Goal: Task Accomplishment & Management: Manage account settings

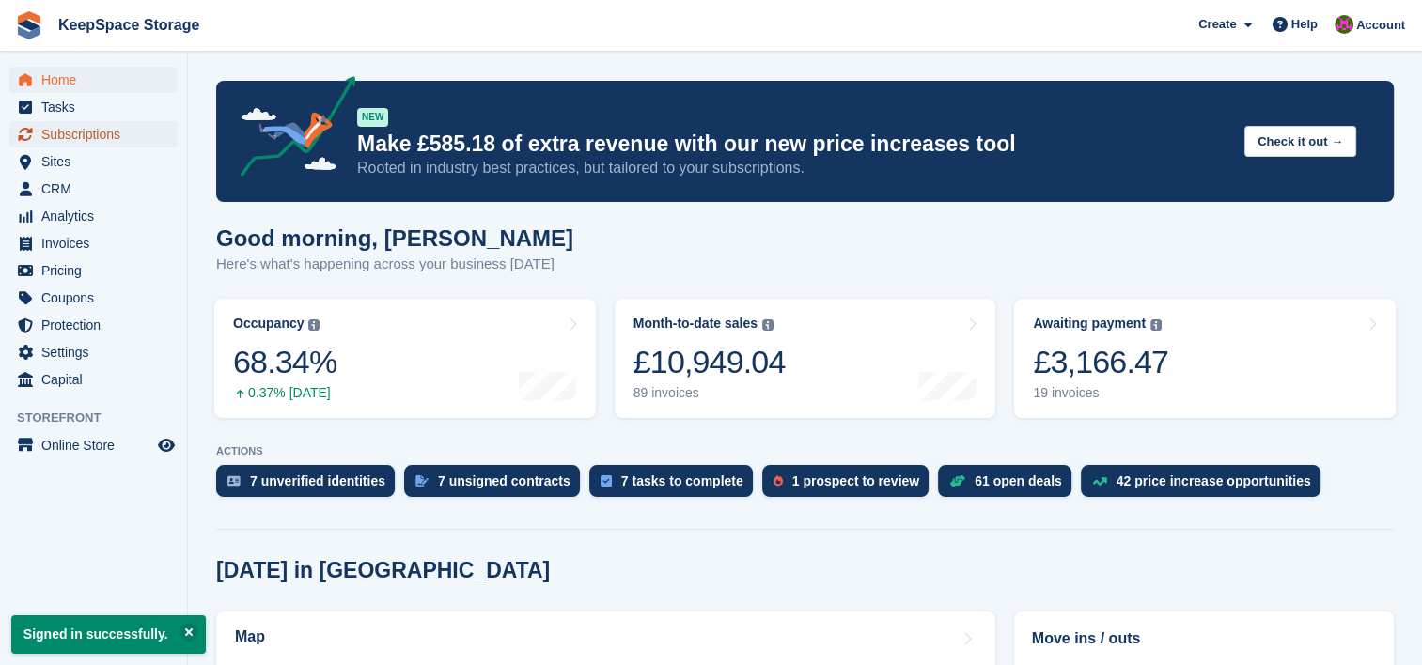
click at [117, 134] on span "Subscriptions" at bounding box center [97, 134] width 113 height 26
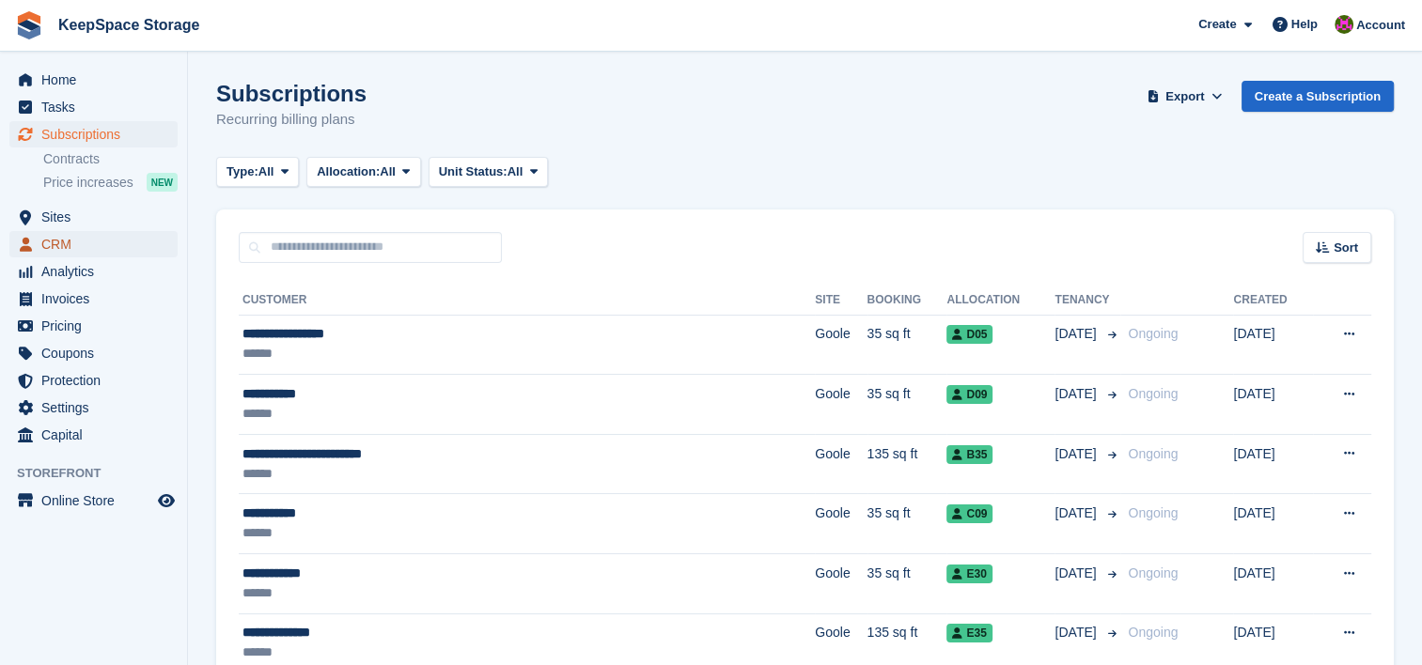
click at [67, 233] on span "CRM" at bounding box center [97, 244] width 113 height 26
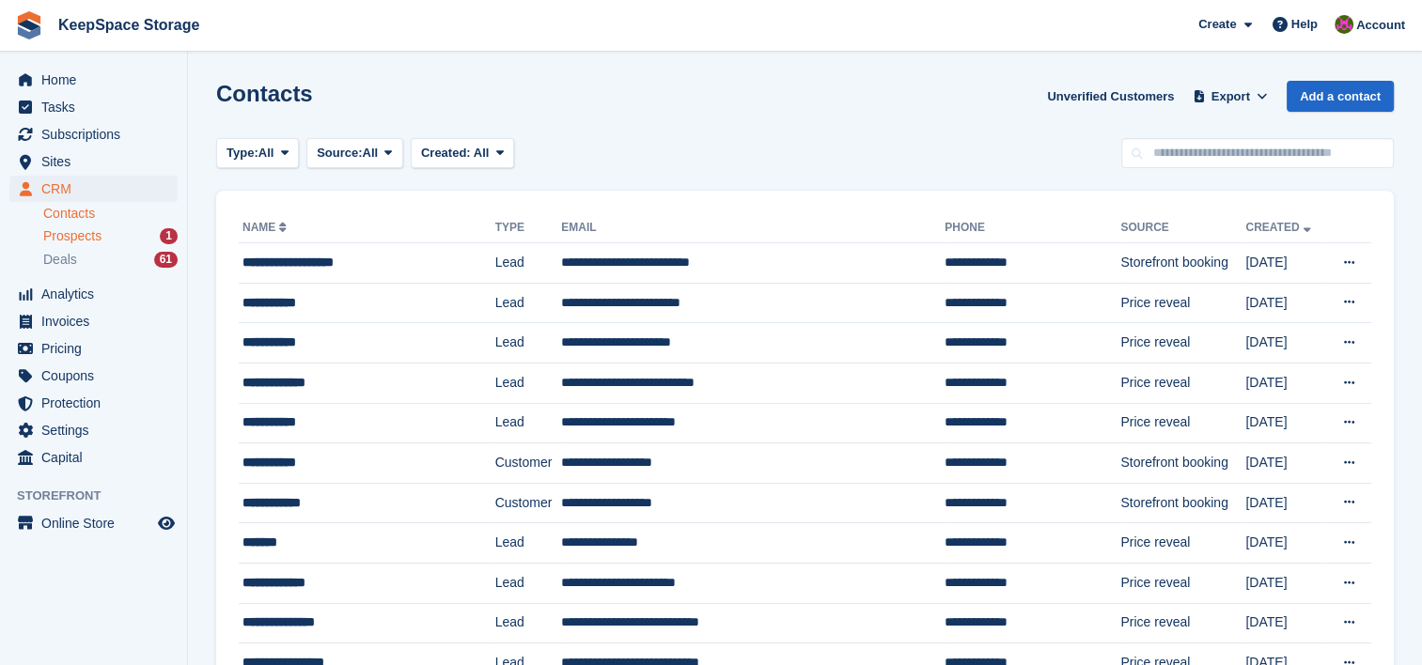
click at [85, 235] on span "Prospects" at bounding box center [72, 236] width 58 height 18
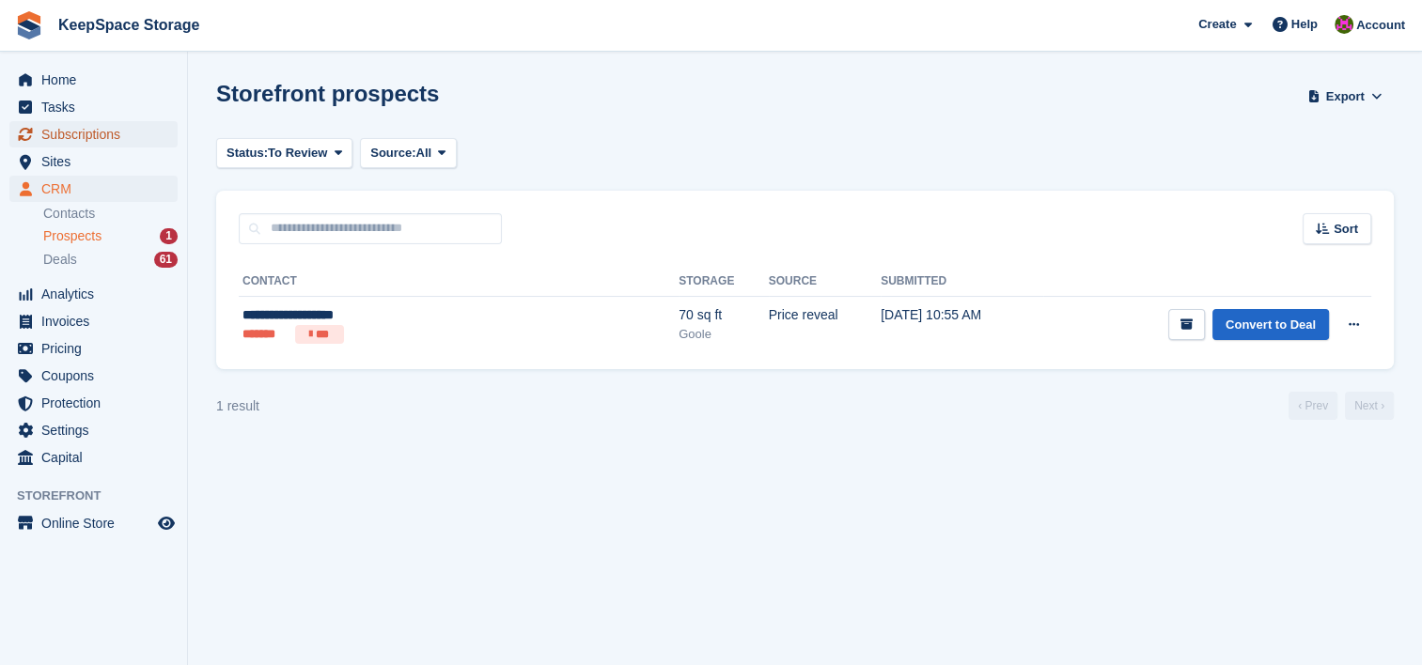
click at [126, 134] on span "Subscriptions" at bounding box center [97, 134] width 113 height 26
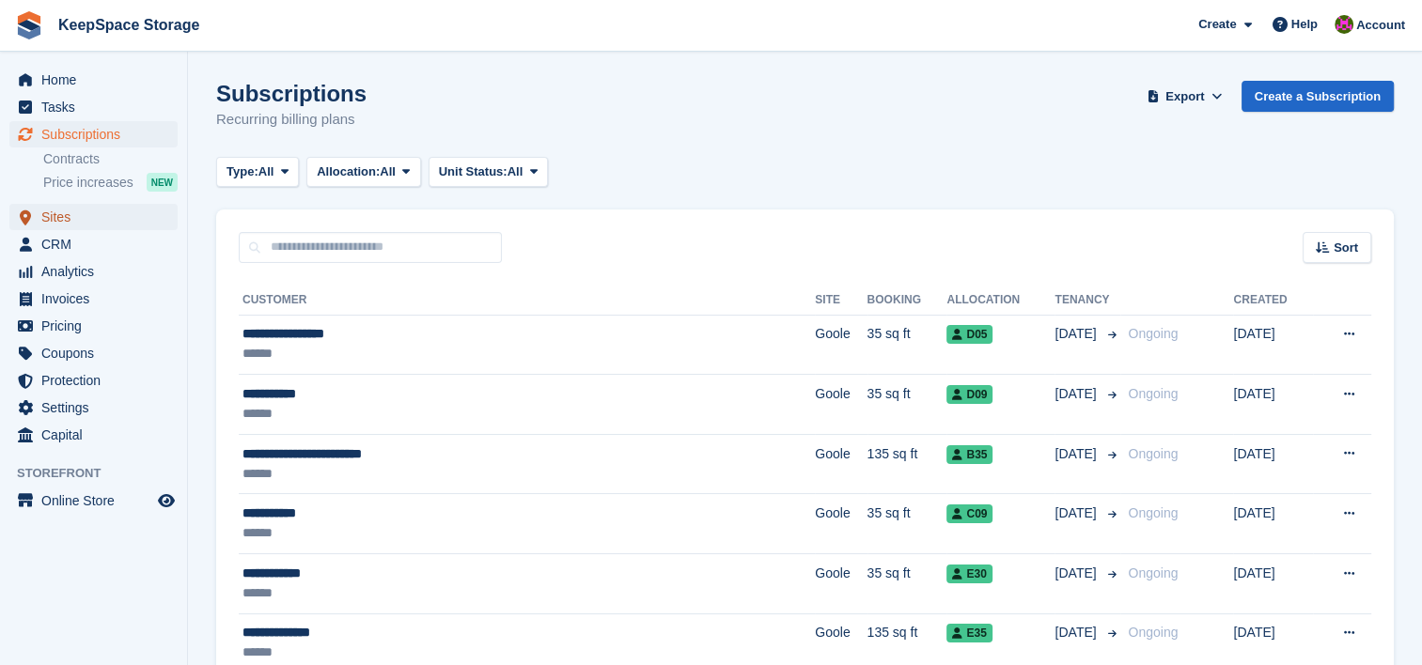
click at [41, 227] on span "Sites" at bounding box center [97, 217] width 113 height 26
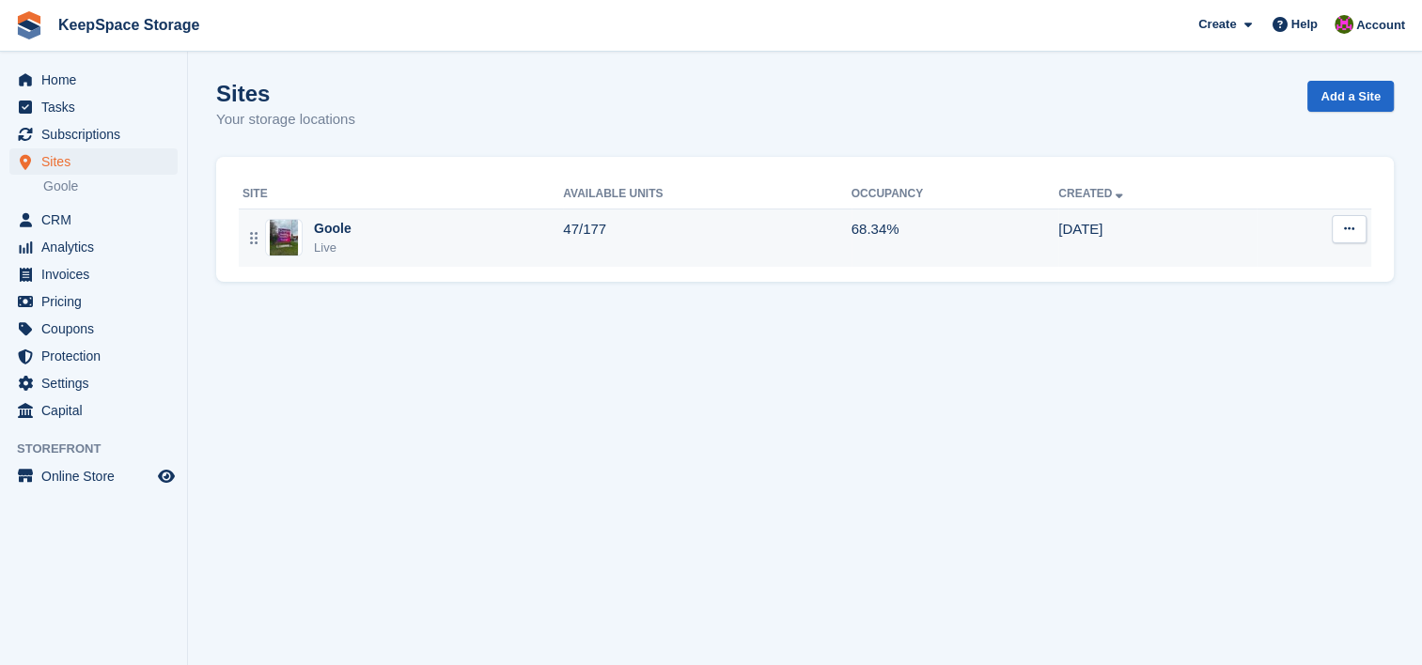
click at [513, 253] on div "Goole Live" at bounding box center [402, 238] width 320 height 39
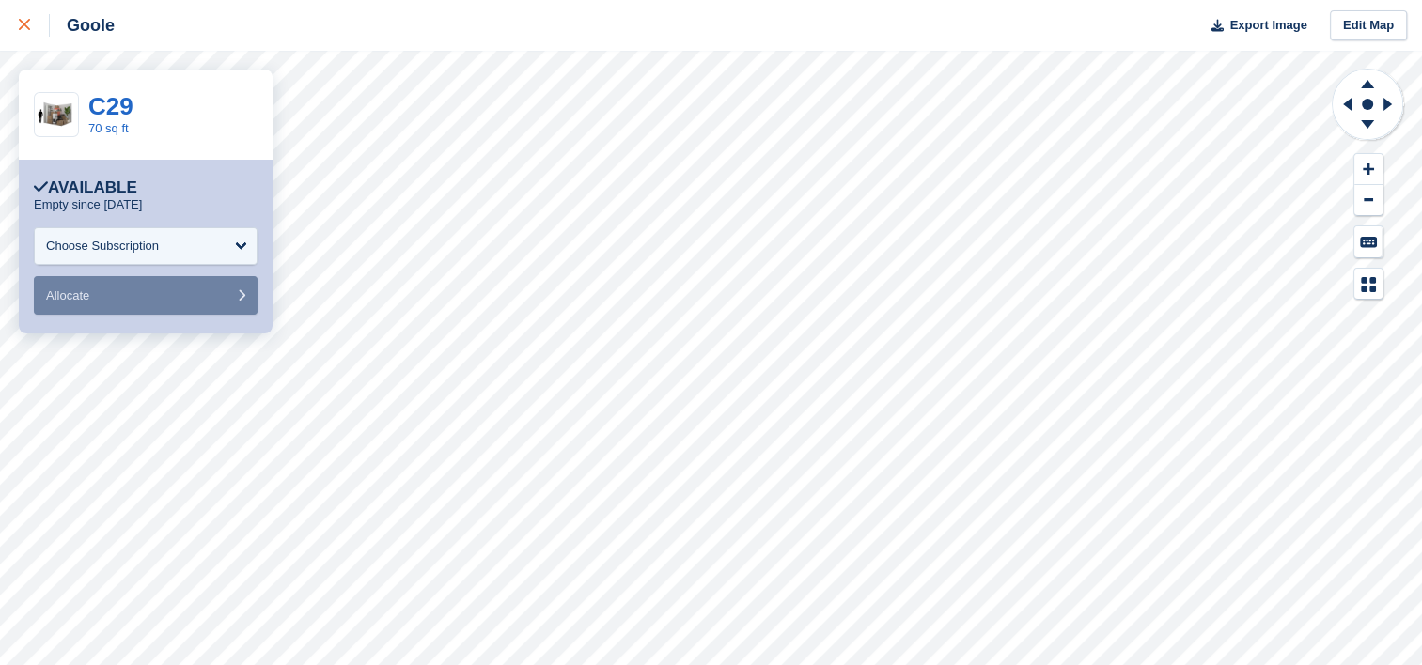
click at [28, 26] on icon at bounding box center [24, 24] width 11 height 11
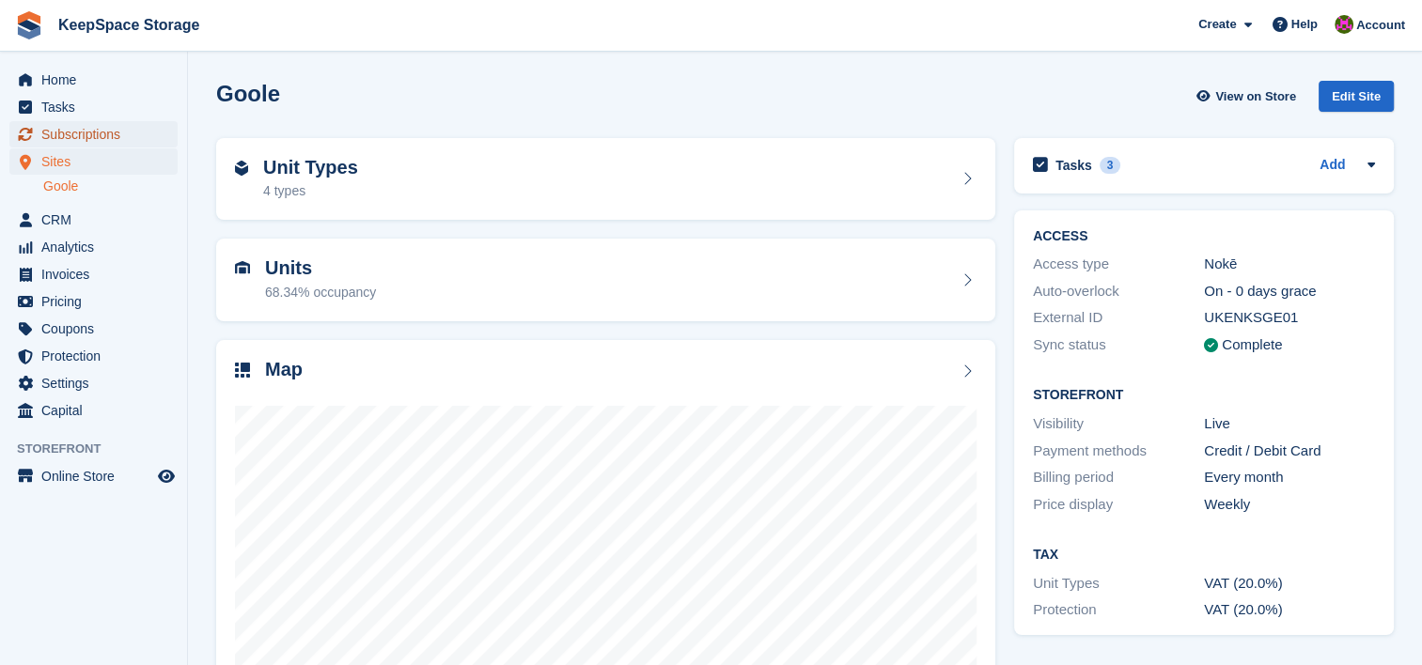
drag, startPoint x: 20, startPoint y: 1, endPoint x: 97, endPoint y: 134, distance: 154.1
click at [97, 134] on span "Subscriptions" at bounding box center [97, 134] width 113 height 26
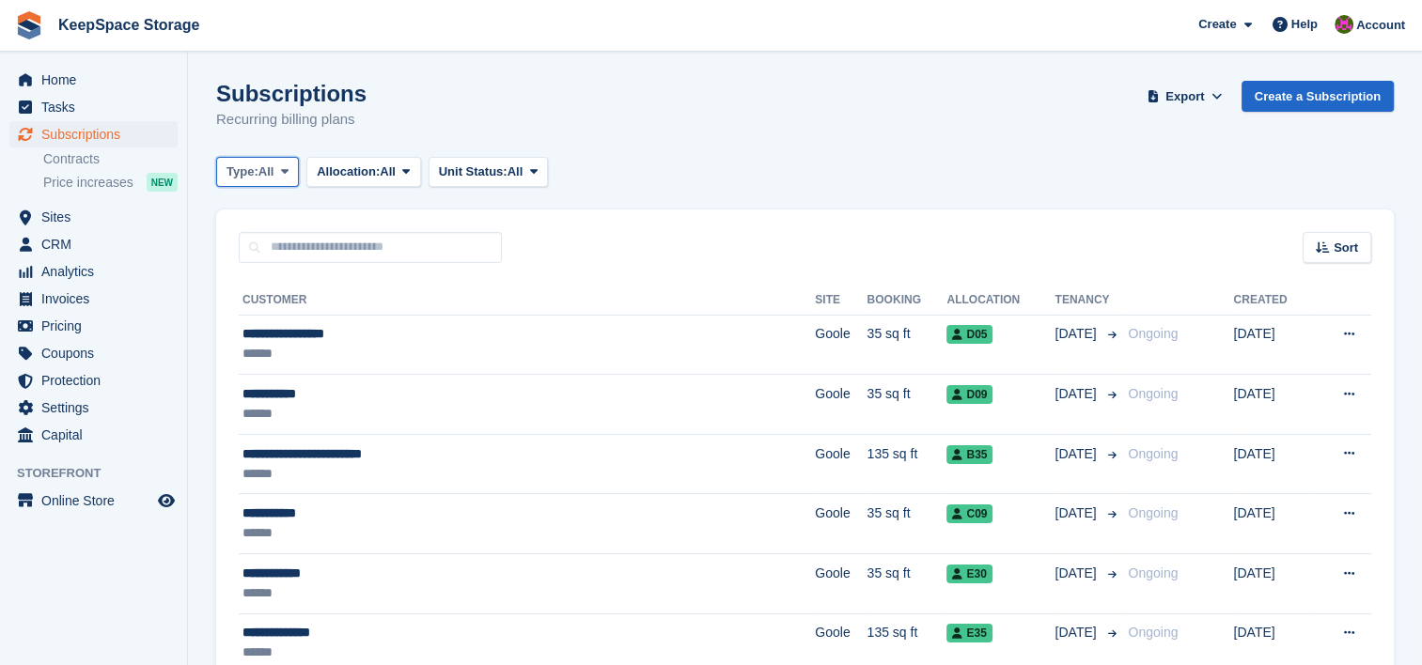
click at [234, 168] on span "Type:" at bounding box center [242, 172] width 32 height 19
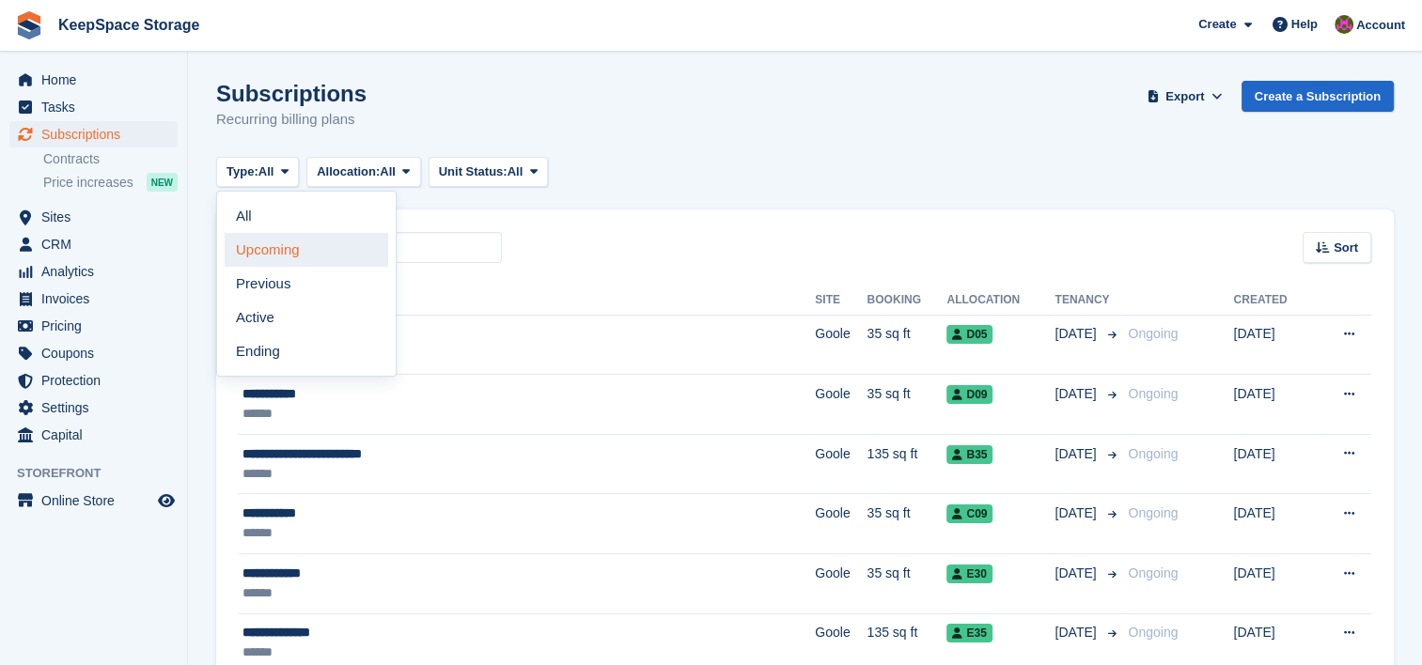
click at [267, 247] on link "Upcoming" at bounding box center [307, 250] width 164 height 34
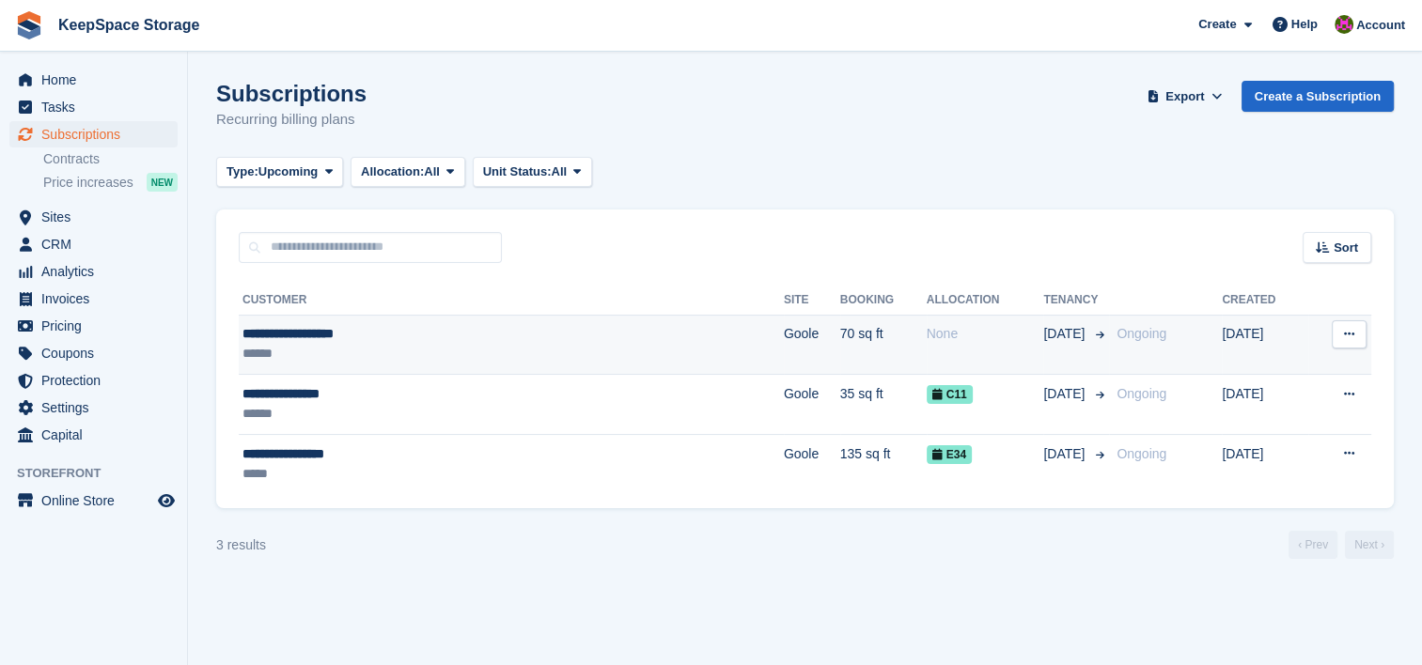
click at [457, 325] on div "**********" at bounding box center [410, 334] width 336 height 20
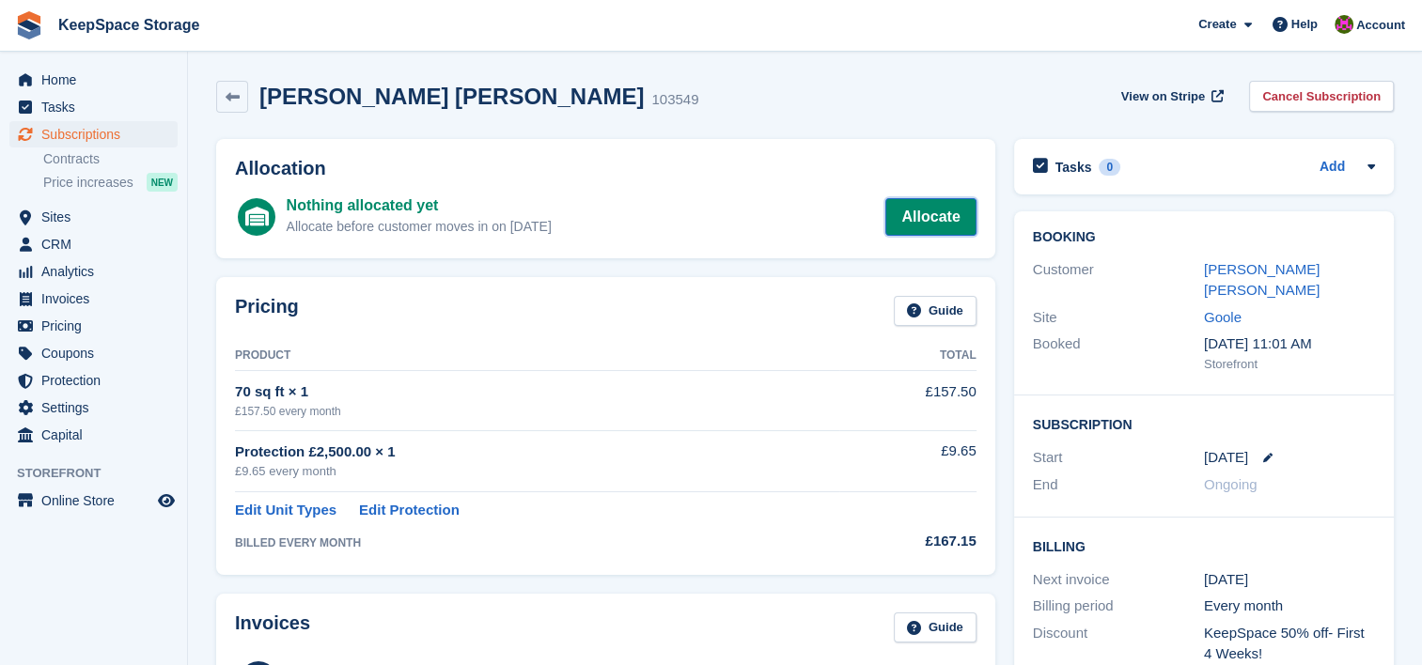
click at [917, 206] on link "Allocate" at bounding box center [930, 217] width 90 height 38
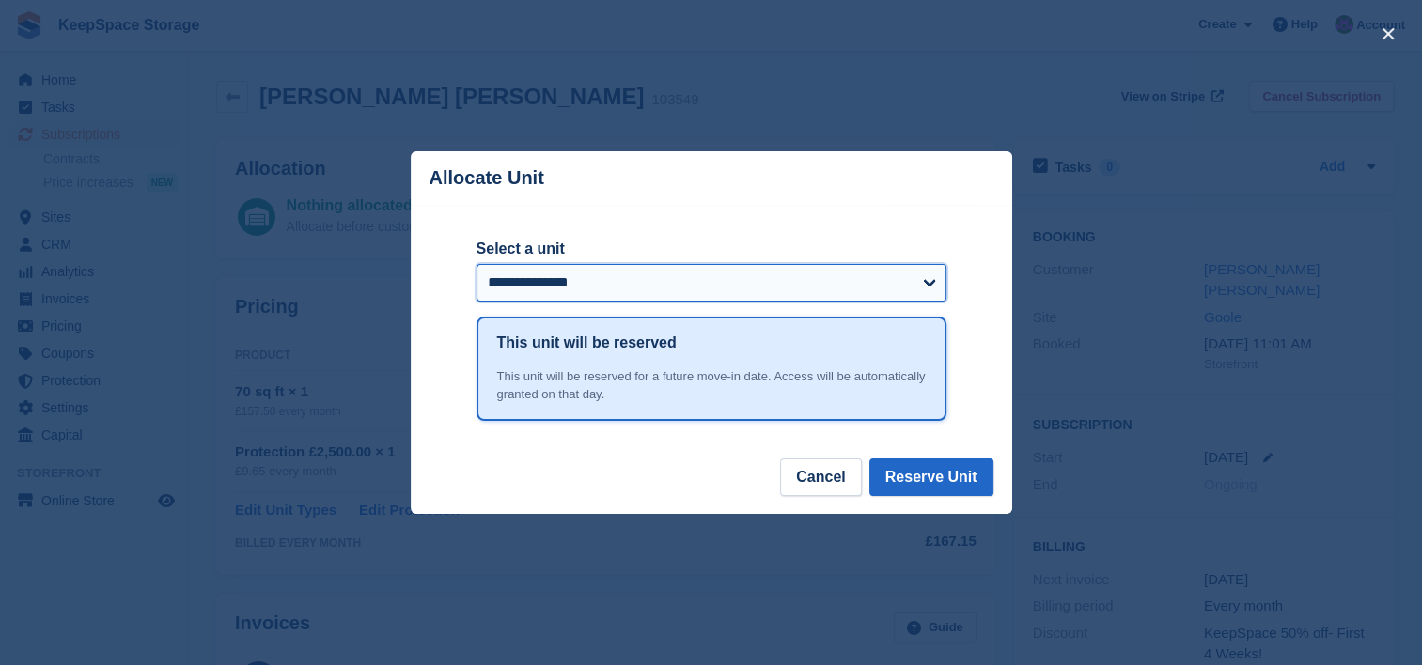
click at [879, 271] on select "**********" at bounding box center [711, 283] width 470 height 38
select select "*****"
click at [476, 265] on select "**********" at bounding box center [711, 283] width 470 height 38
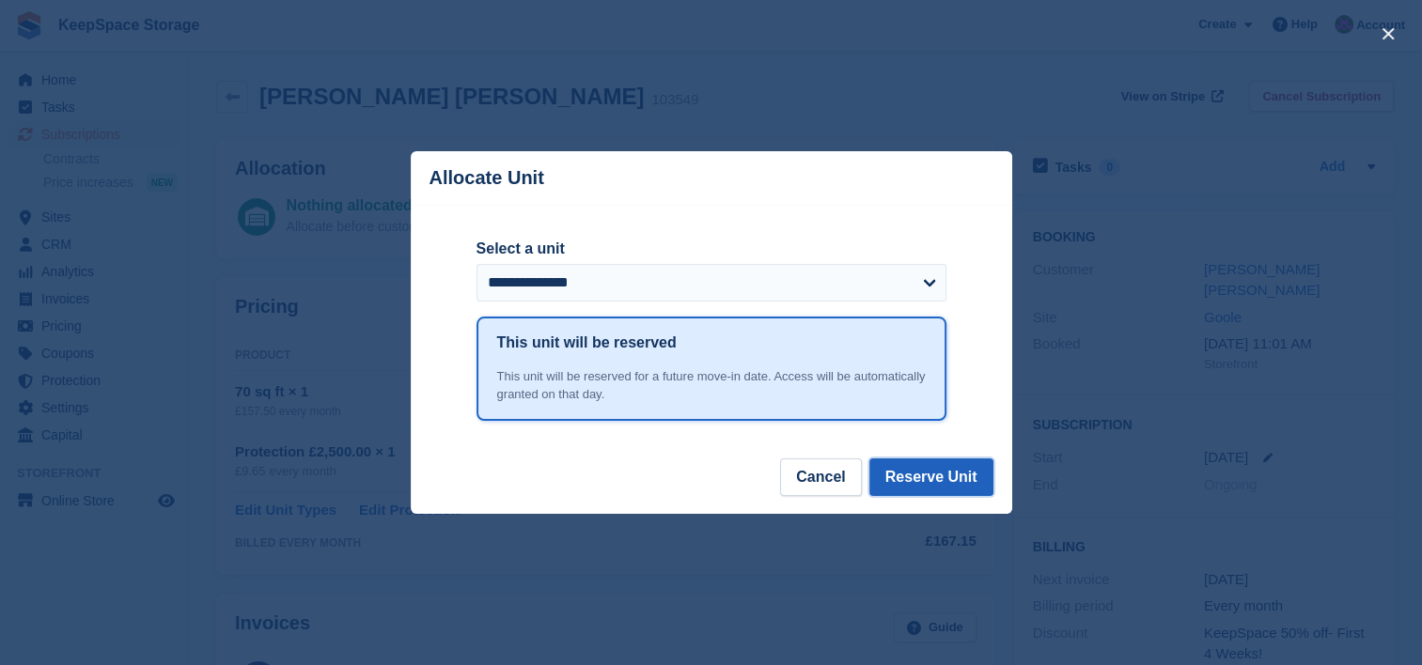
click at [949, 474] on button "Reserve Unit" at bounding box center [931, 478] width 124 height 38
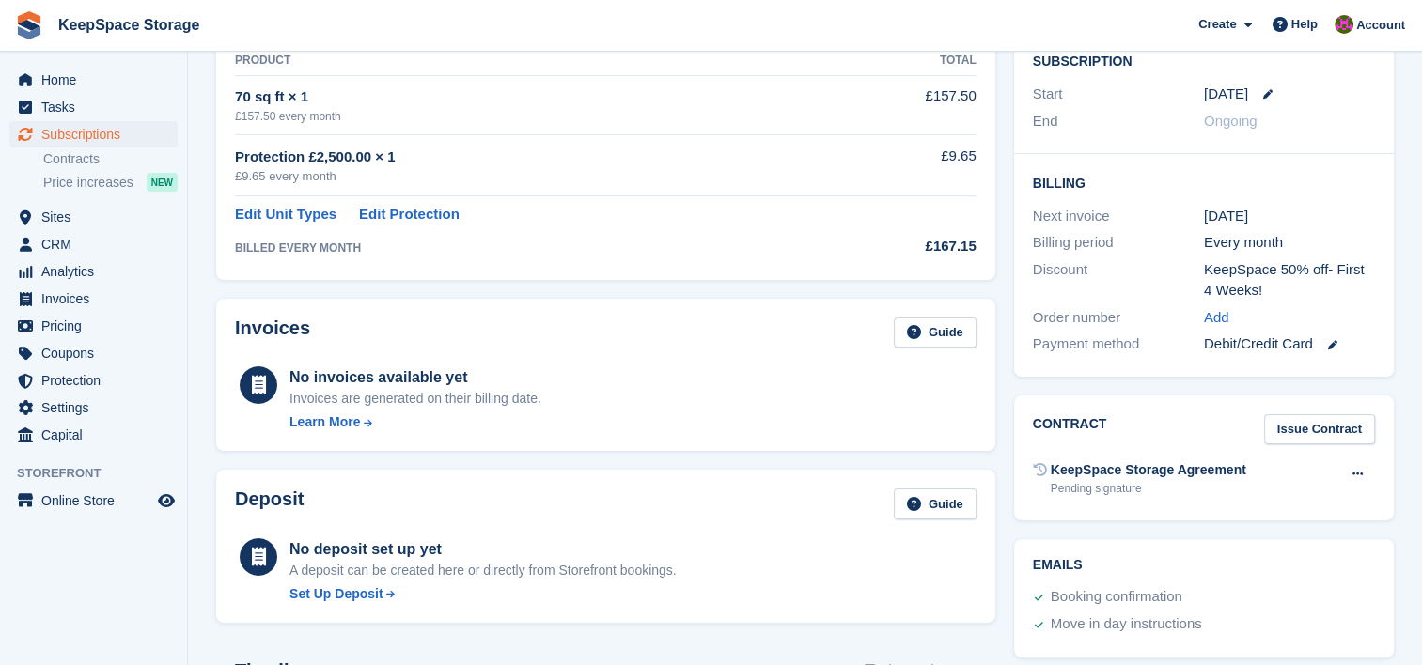
scroll to position [391, 0]
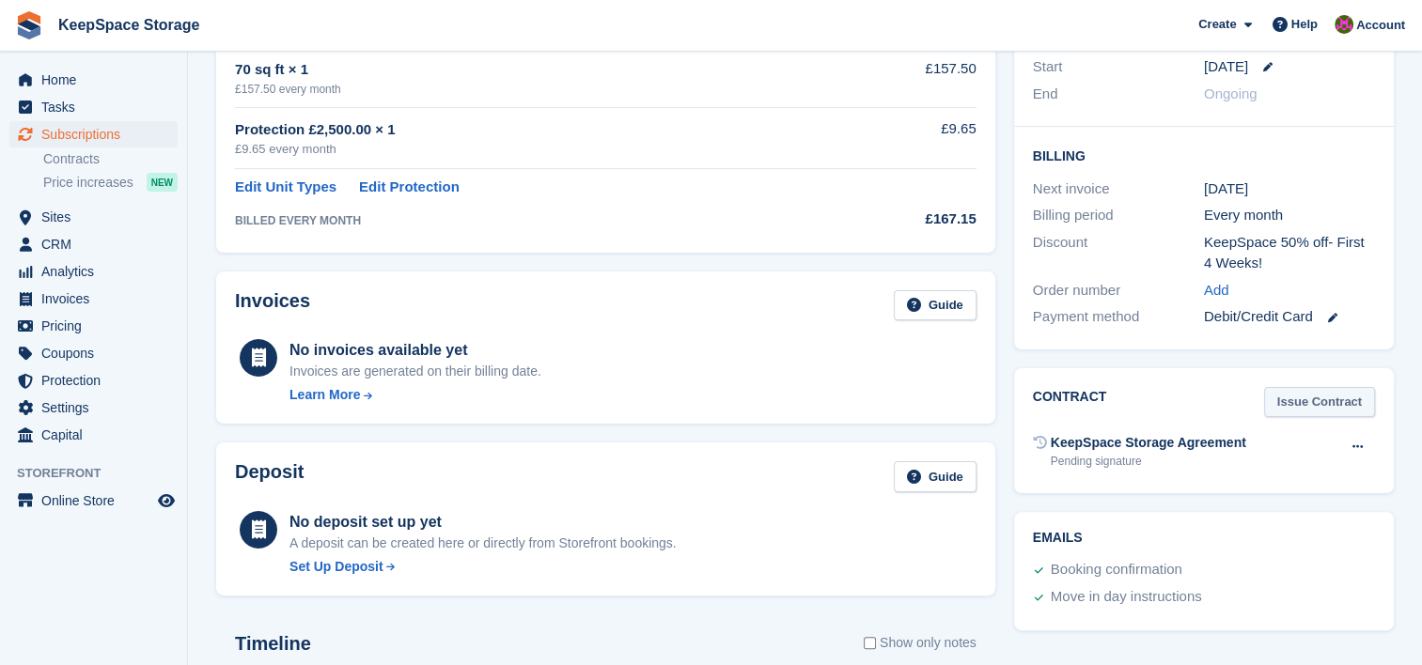
click at [1325, 387] on link "Issue Contract" at bounding box center [1319, 402] width 111 height 31
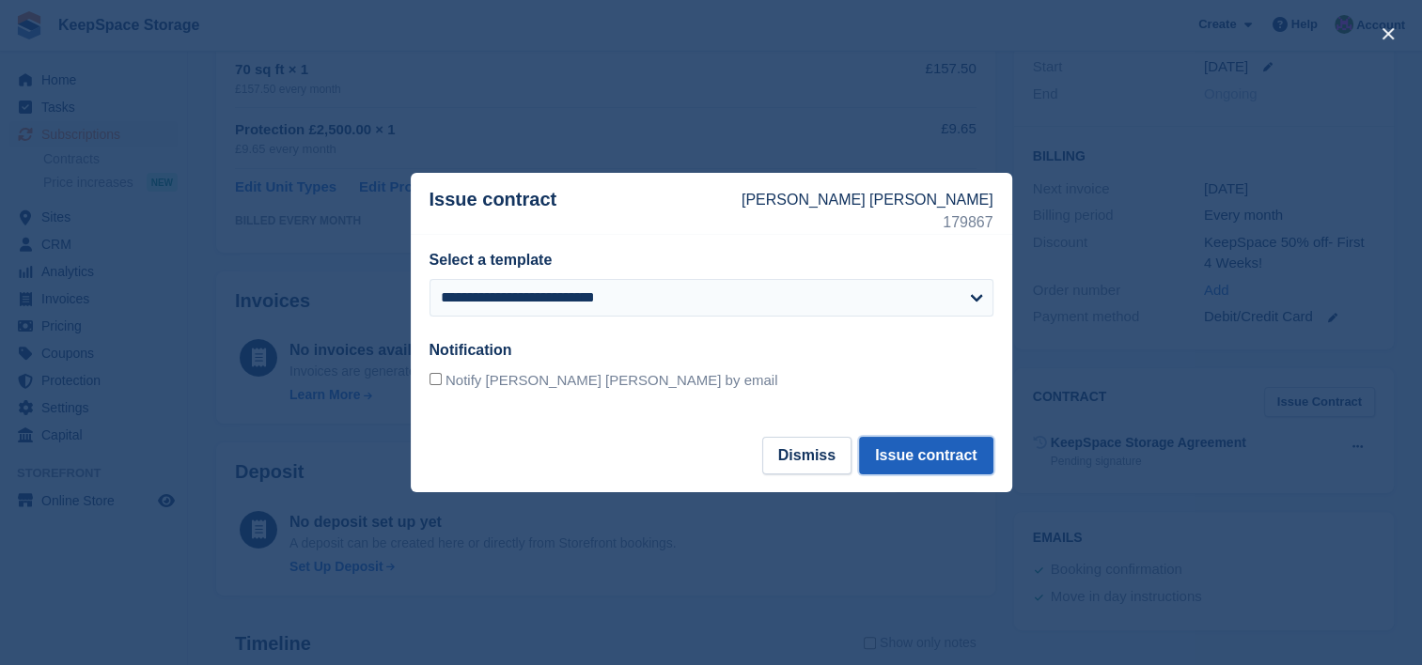
click at [928, 448] on button "Issue contract" at bounding box center [925, 456] width 133 height 38
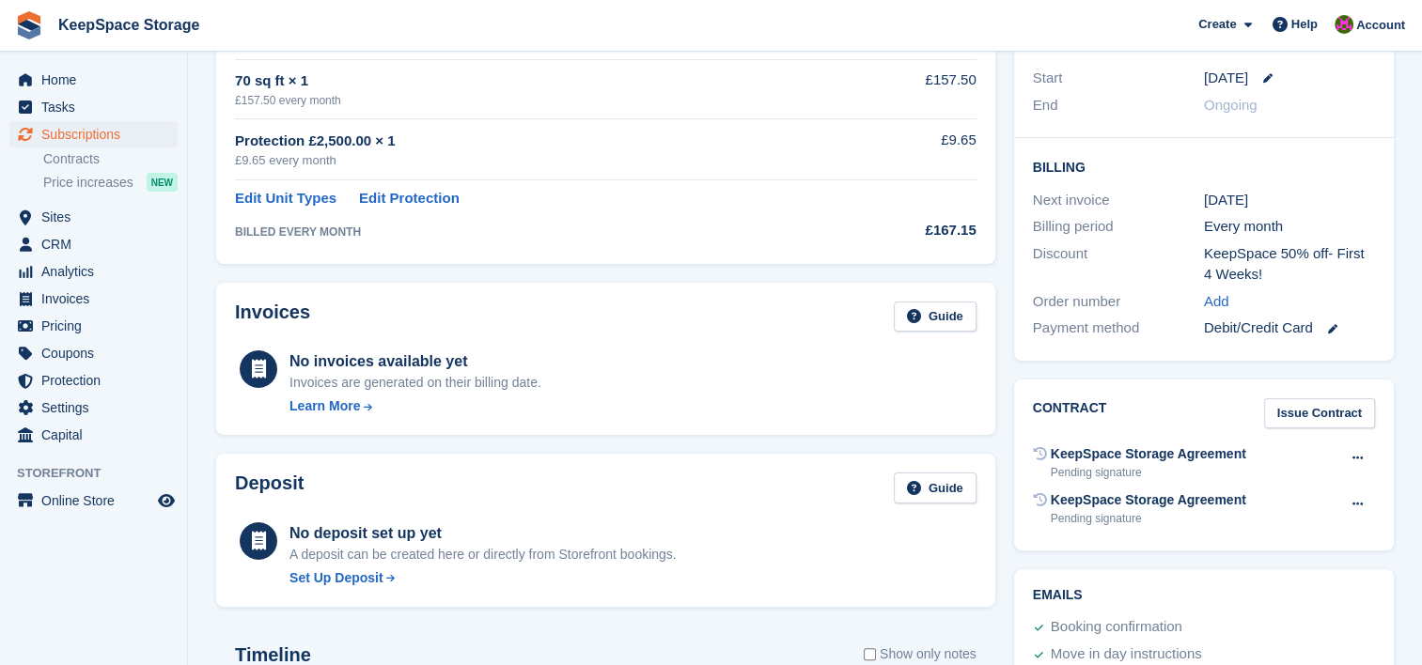
scroll to position [0, 0]
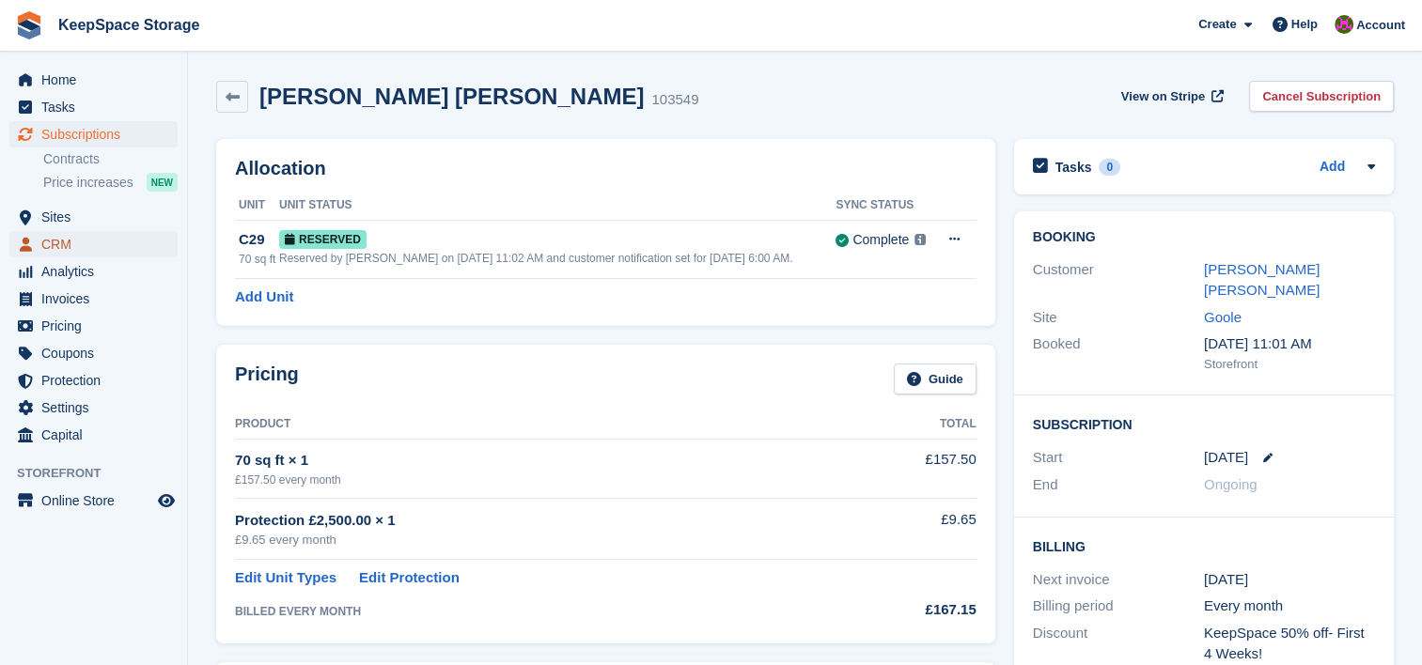
click at [75, 242] on span "CRM" at bounding box center [97, 244] width 113 height 26
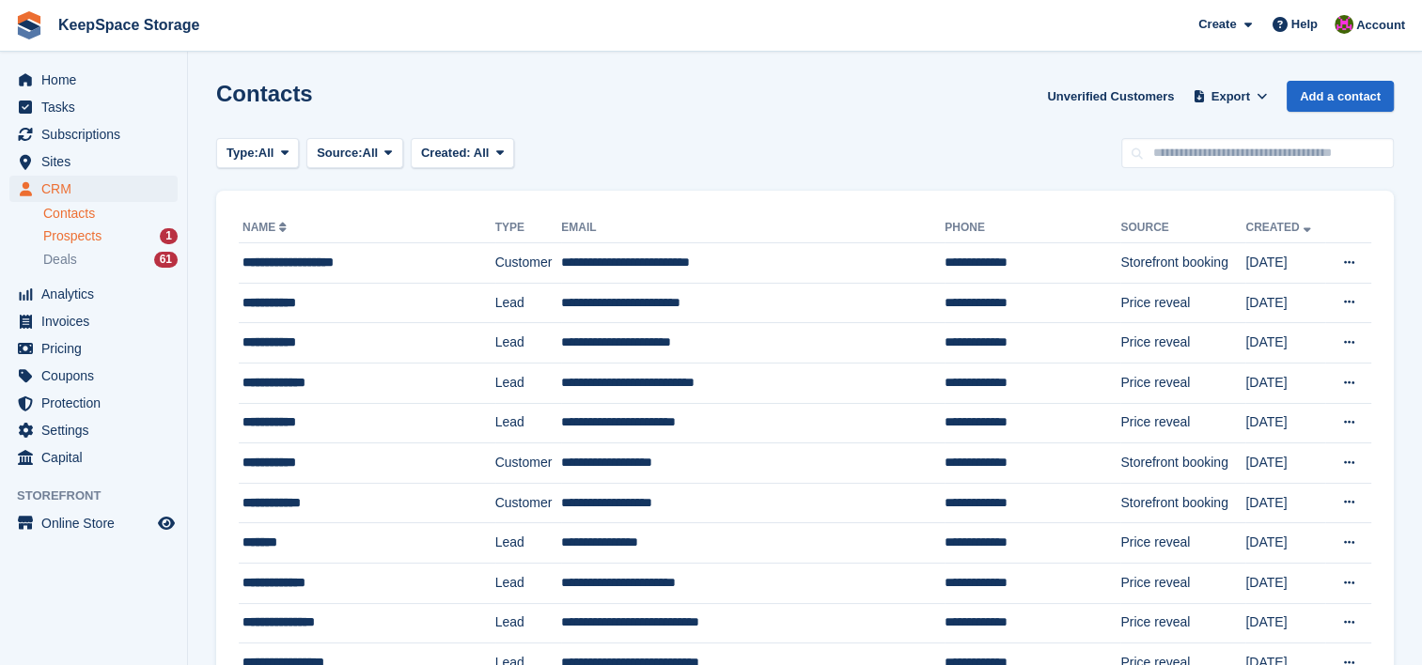
click at [145, 234] on div "Prospects 1" at bounding box center [110, 236] width 134 height 18
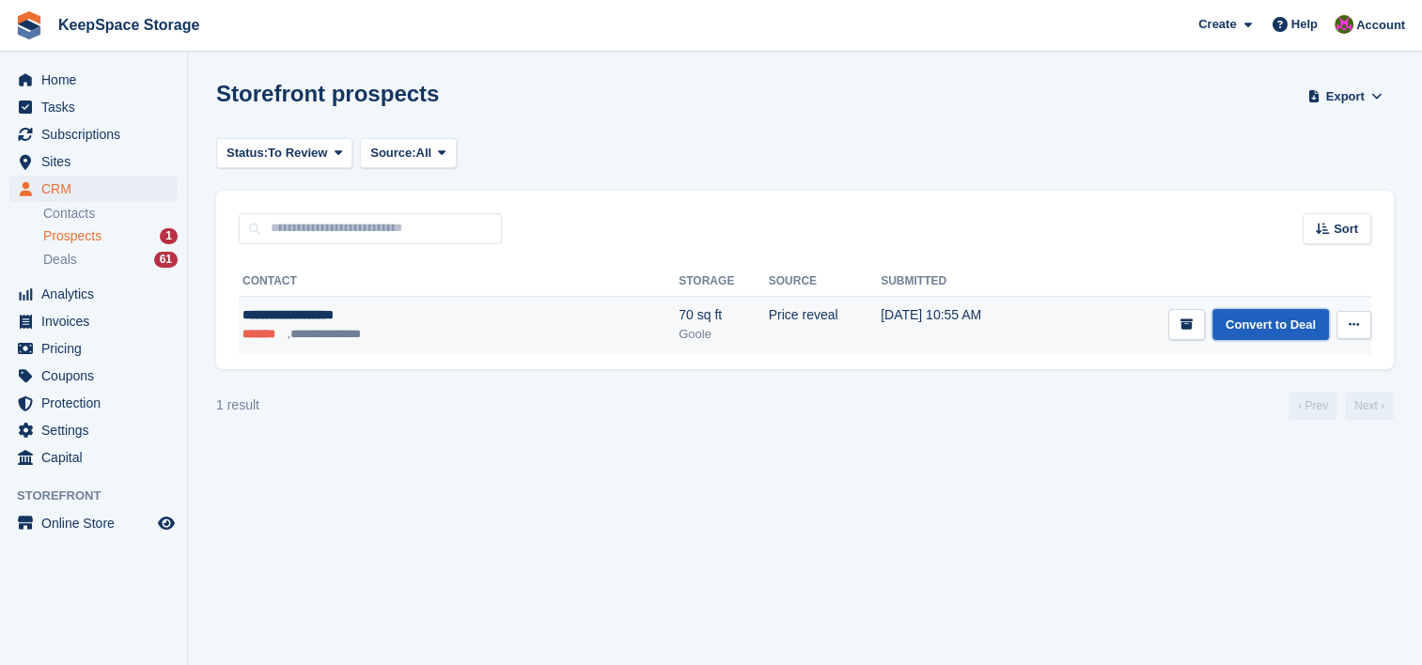
click at [1301, 326] on link "Convert to Deal" at bounding box center [1270, 324] width 117 height 31
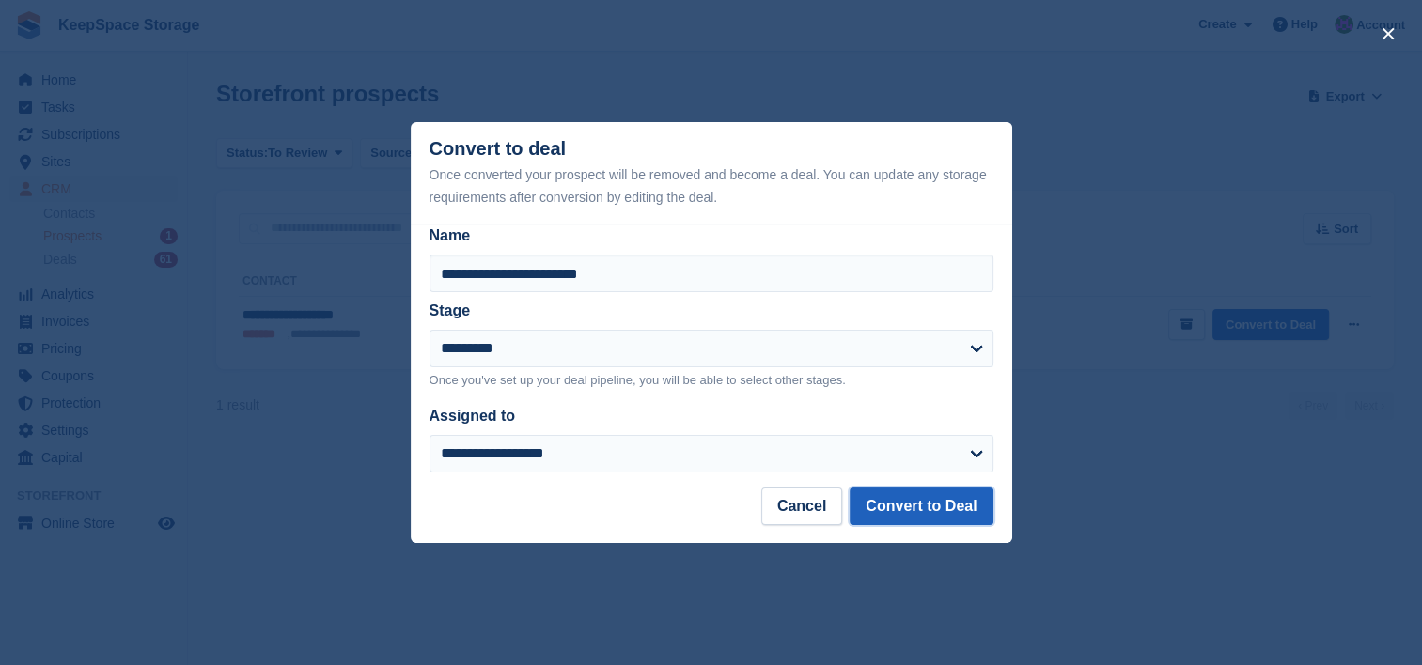
click at [948, 502] on button "Convert to Deal" at bounding box center [921, 507] width 143 height 38
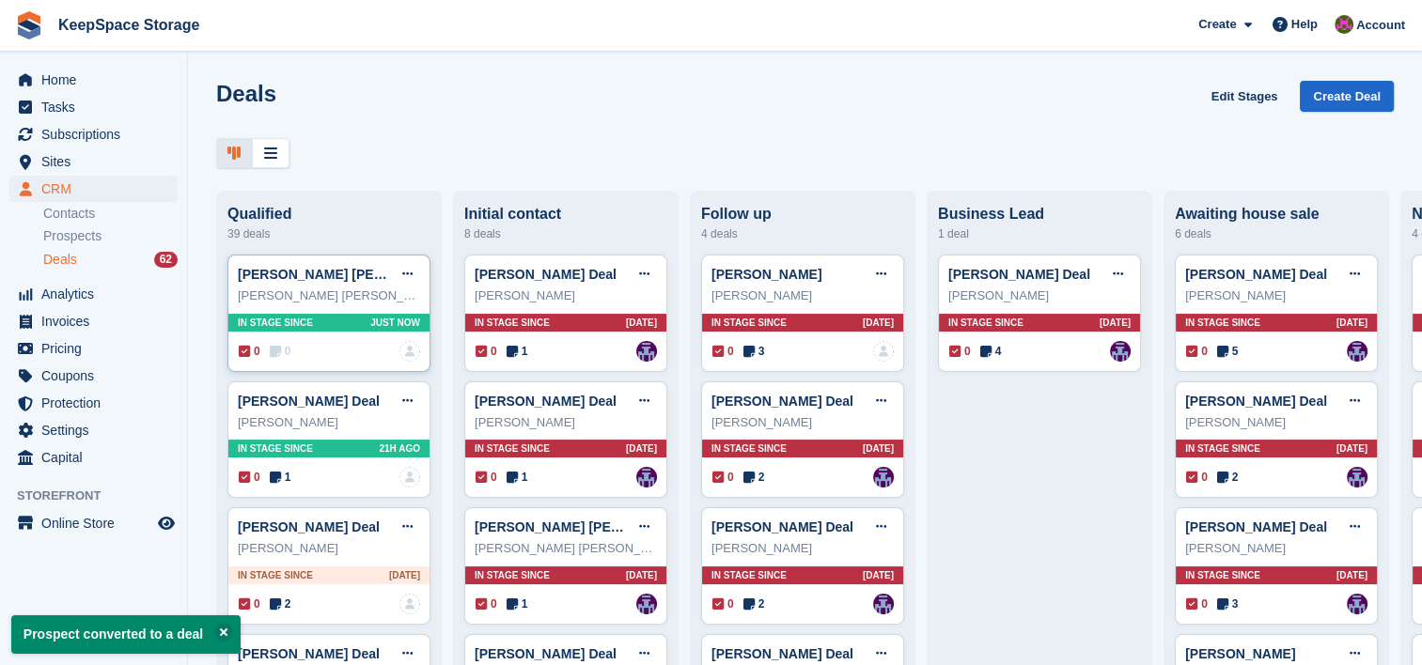
click at [357, 354] on div "0 0 No one is assigned to this deal" at bounding box center [329, 351] width 181 height 21
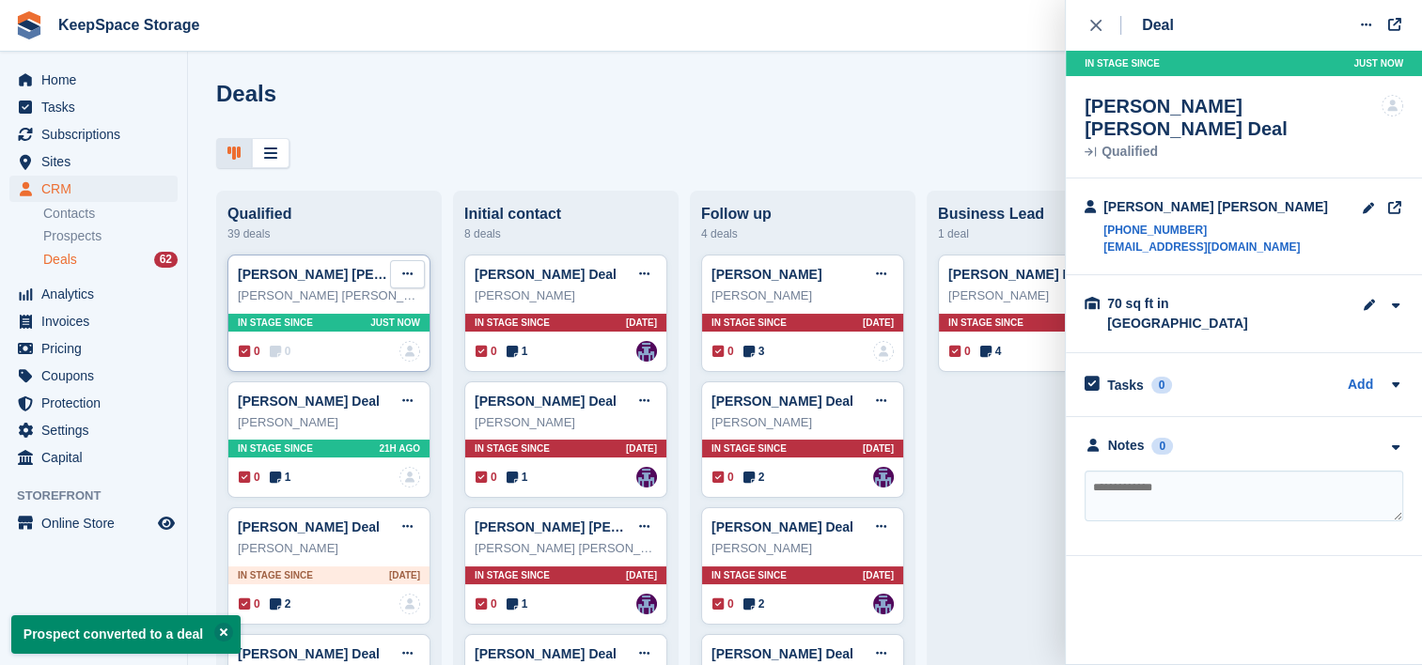
click at [407, 280] on icon at bounding box center [407, 274] width 10 height 12
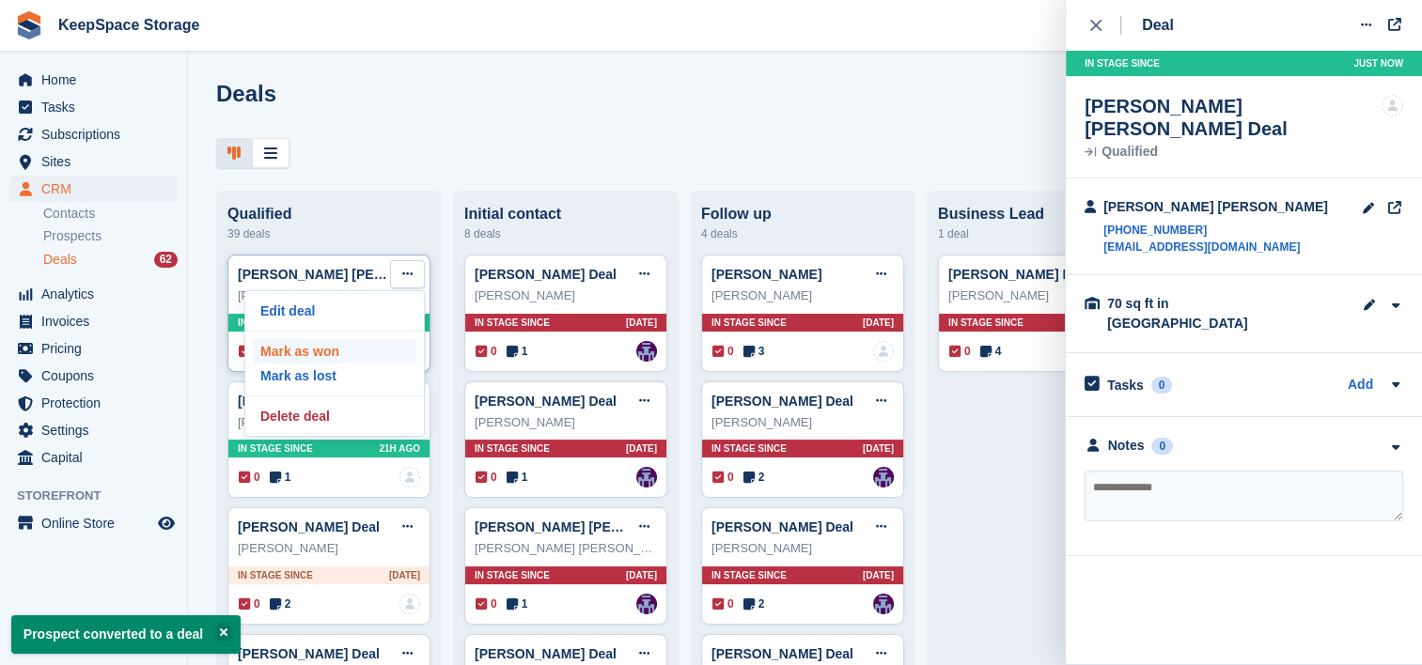
click at [356, 350] on p "Mark as won" at bounding box center [335, 351] width 164 height 24
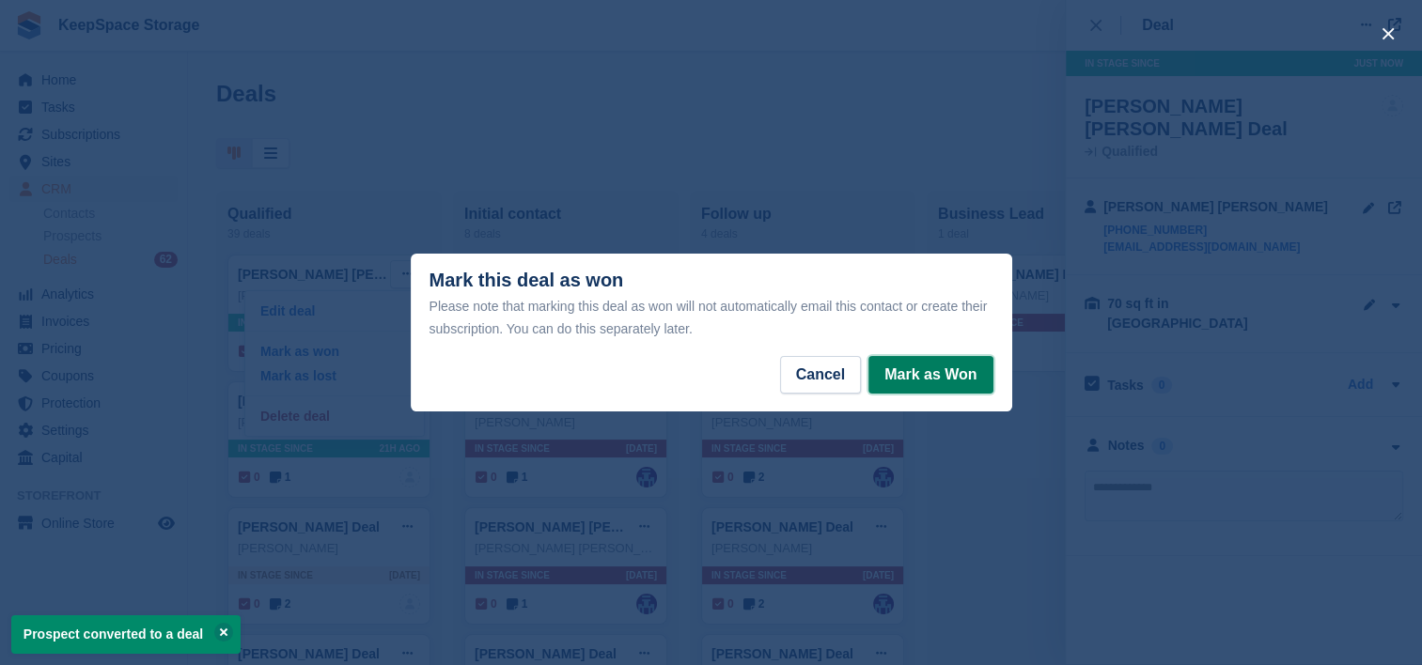
click at [959, 376] on button "Mark as Won" at bounding box center [930, 375] width 124 height 38
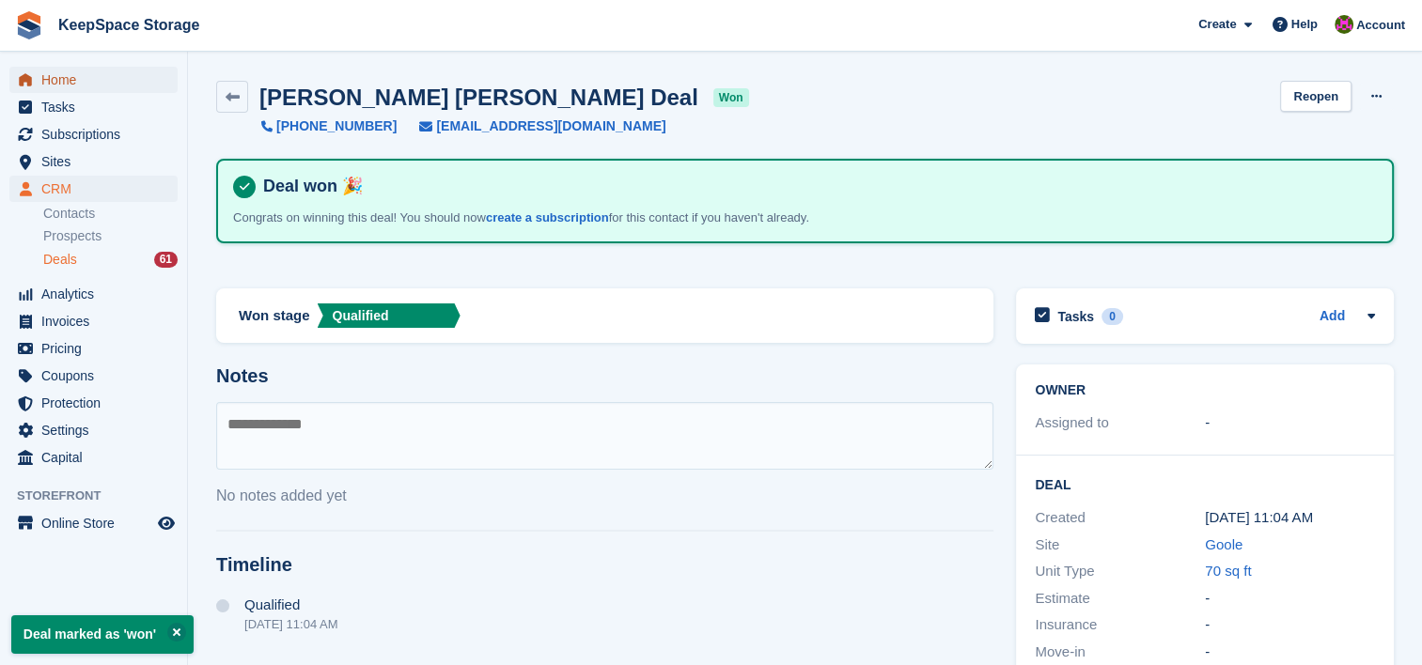
click at [73, 86] on span "Home" at bounding box center [97, 80] width 113 height 26
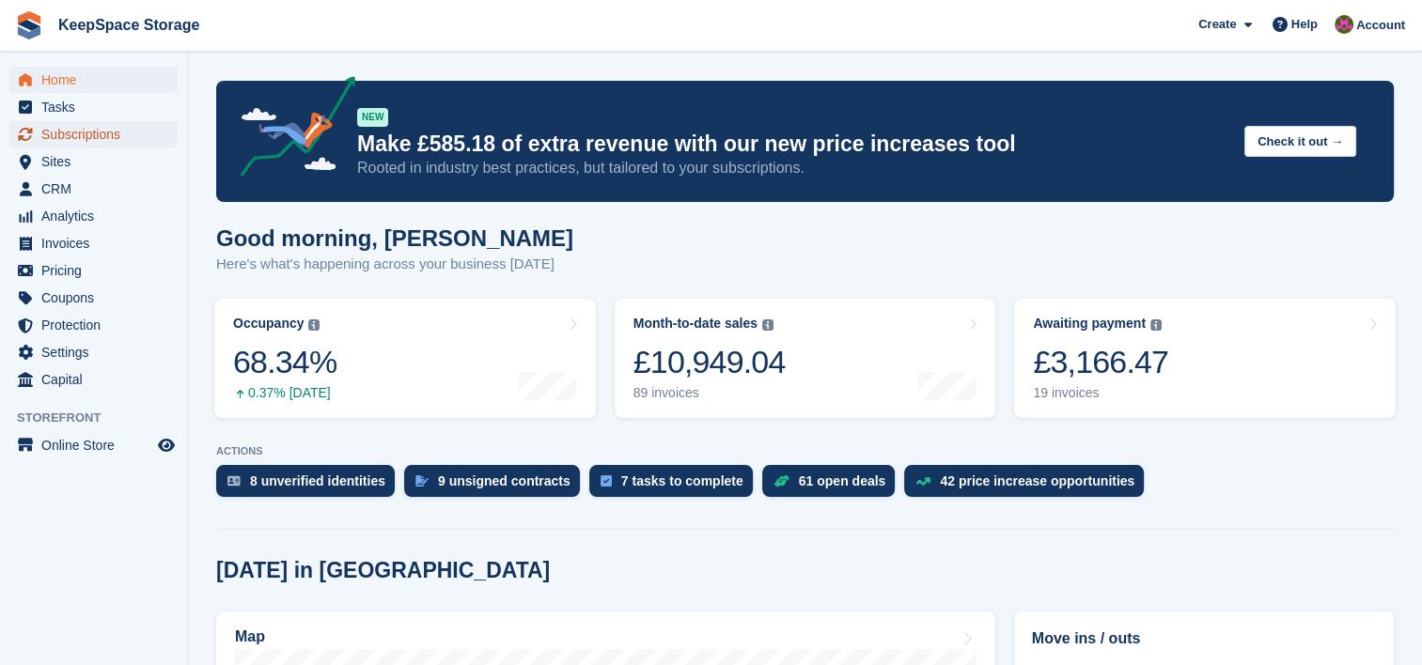
click at [70, 137] on span "Subscriptions" at bounding box center [97, 134] width 113 height 26
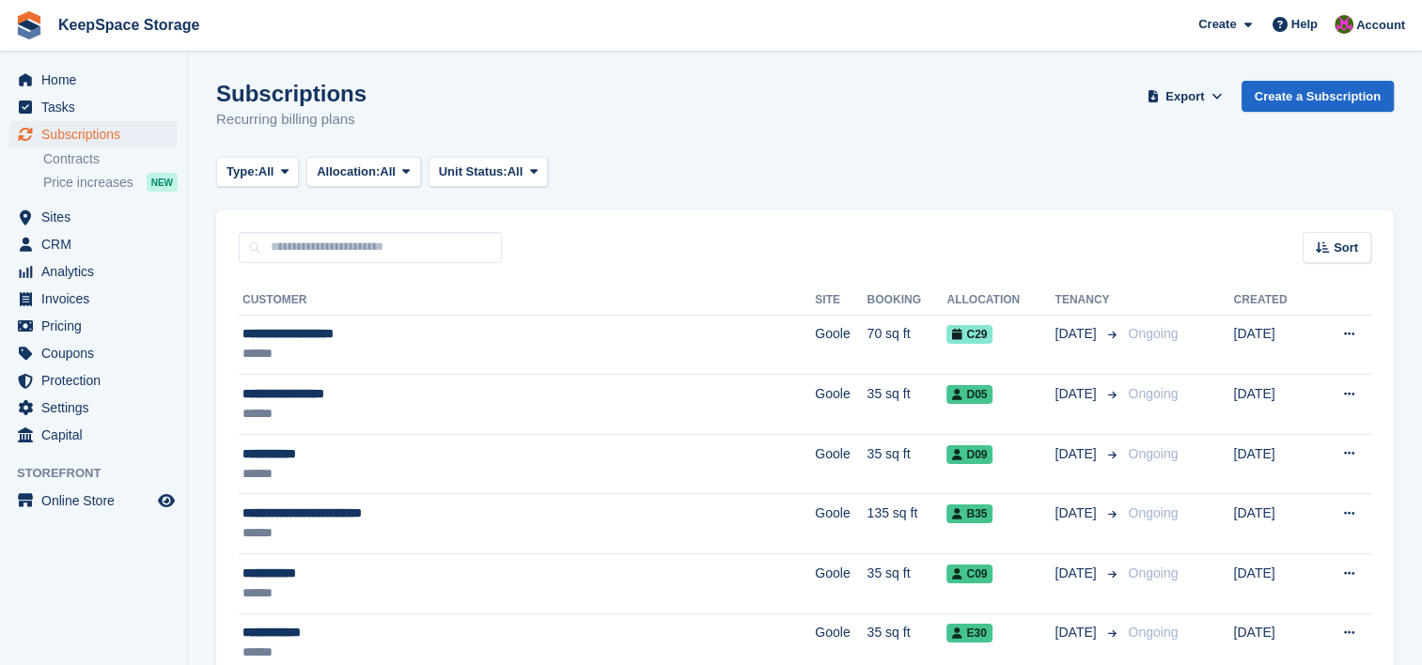
drag, startPoint x: 1402, startPoint y: 472, endPoint x: 1439, endPoint y: -35, distance: 507.9
click at [1421, 0] on html "KeepSpace Storage Create Subscription Invoice Contact Deal Discount Page Help C…" at bounding box center [711, 332] width 1422 height 665
click at [948, 91] on div "Subscriptions Recurring billing plans Export Export Subscriptions Export a CSV …" at bounding box center [805, 117] width 1178 height 72
